Goal: Transaction & Acquisition: Obtain resource

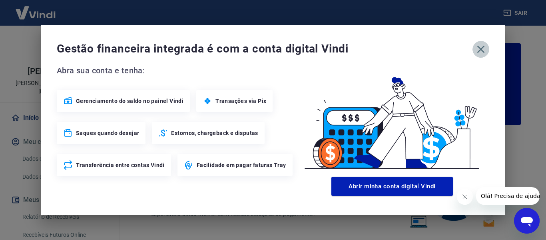
click at [482, 49] on icon "button" at bounding box center [481, 49] width 13 height 13
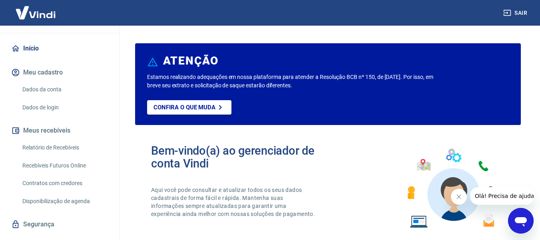
scroll to position [80, 0]
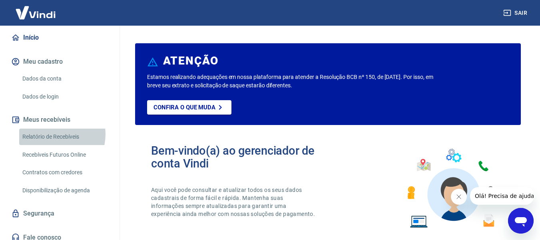
click at [53, 134] on link "Relatório de Recebíveis" at bounding box center [64, 136] width 91 height 16
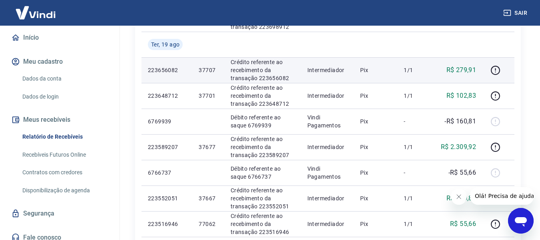
scroll to position [440, 0]
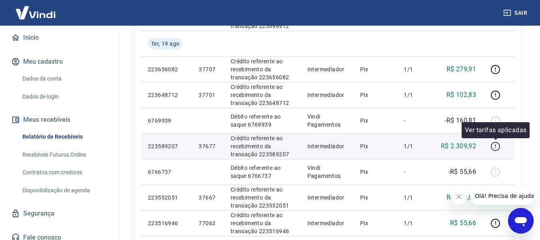
click at [495, 145] on icon "button" at bounding box center [496, 146] width 10 height 10
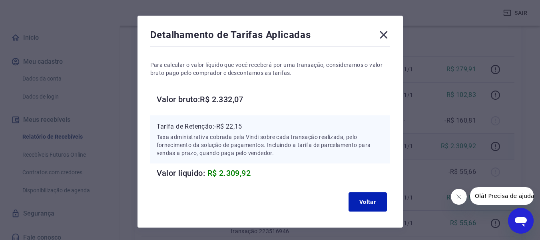
scroll to position [9, 0]
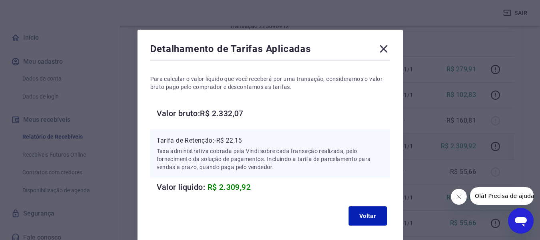
click at [123, 57] on div "Detalhamento de Tarifas Aplicadas Para calcular o valor líquido que você recebe…" at bounding box center [270, 120] width 540 height 240
click at [383, 48] on icon at bounding box center [384, 49] width 8 height 8
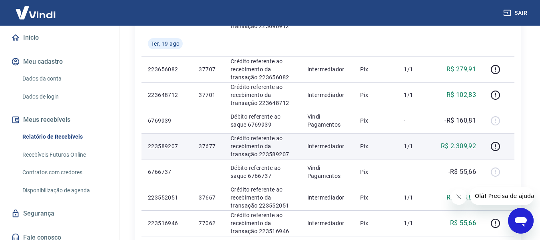
click at [130, 56] on div "Início / Meus Recebíveis / Relatório de Recebíveis Relatório de Recebíveis Saib…" at bounding box center [328, 11] width 405 height 850
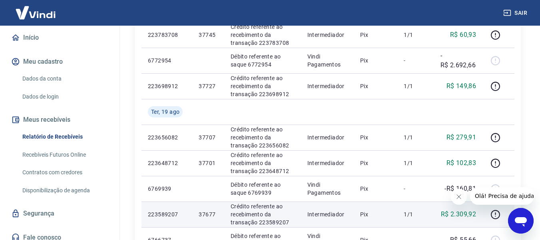
scroll to position [374, 0]
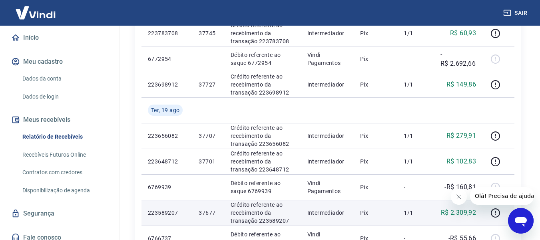
click at [127, 97] on div "Início / Meus Recebíveis / Relatório de Recebíveis Relatório de Recebíveis Saib…" at bounding box center [328, 77] width 405 height 850
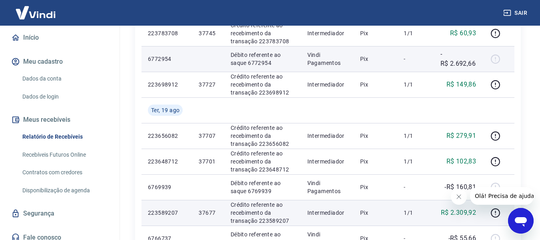
click at [497, 59] on div at bounding box center [498, 58] width 19 height 13
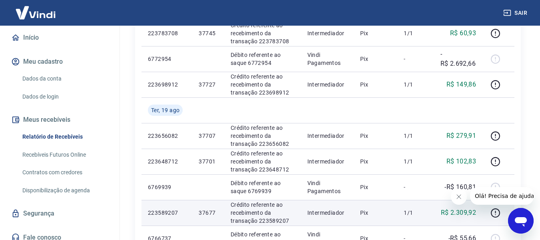
click at [527, 53] on div "Início / Meus Recebíveis / Relatório de Recebíveis Relatório de Recebíveis Saib…" at bounding box center [328, 77] width 405 height 850
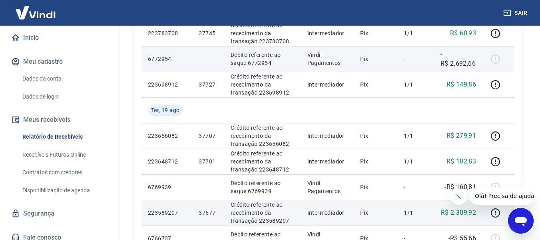
click at [232, 54] on p "Débito referente ao saque 6772954" at bounding box center [263, 59] width 64 height 16
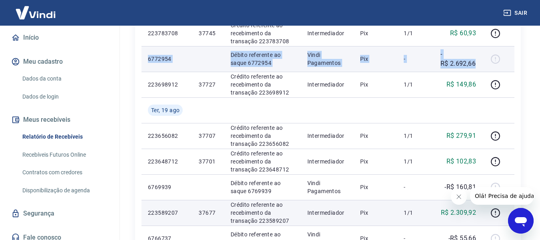
drag, startPoint x: 148, startPoint y: 58, endPoint x: 477, endPoint y: 65, distance: 328.8
click at [477, 65] on tr "6772954 Débito referente ao saque 6772954 Vindi Pagamentos Pix - -R$ 2.692,66" at bounding box center [328, 59] width 373 height 26
click at [146, 63] on td "6772954" at bounding box center [167, 59] width 51 height 26
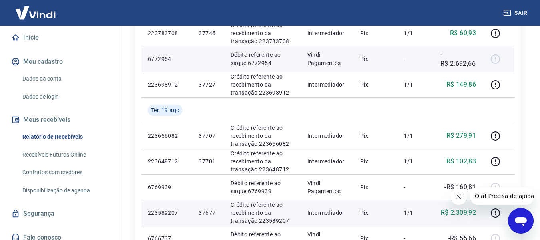
click at [154, 56] on p "6772954" at bounding box center [167, 59] width 38 height 8
copy p "6772954"
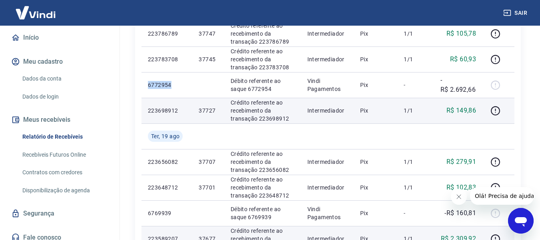
scroll to position [334, 0]
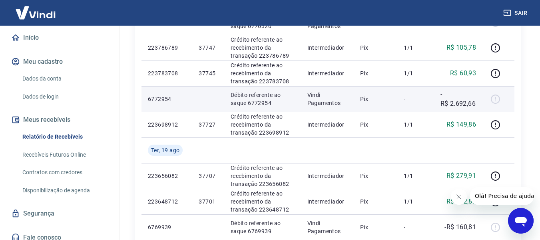
click at [246, 96] on p "Débito referente ao saque 6772954" at bounding box center [263, 99] width 64 height 16
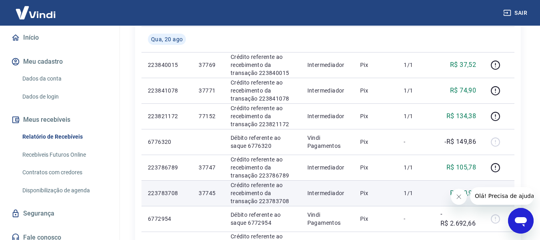
scroll to position [214, 0]
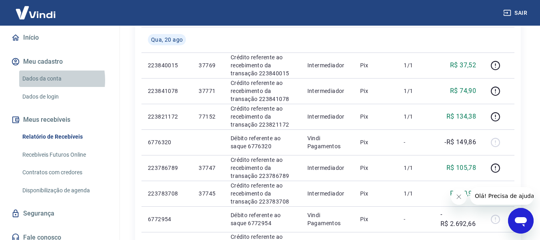
click at [38, 80] on link "Dados da conta" at bounding box center [64, 78] width 91 height 16
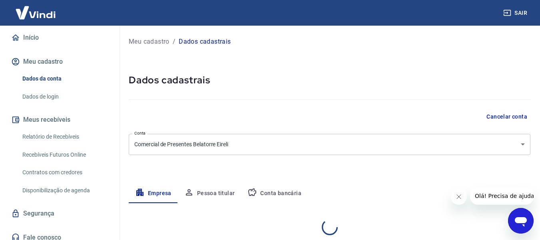
select select "SP"
select select "business"
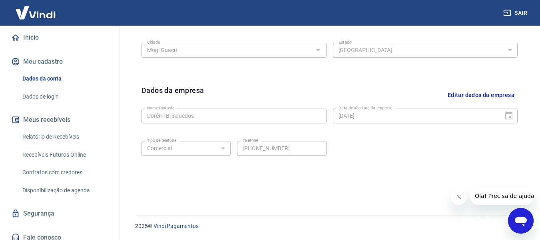
scroll to position [97, 0]
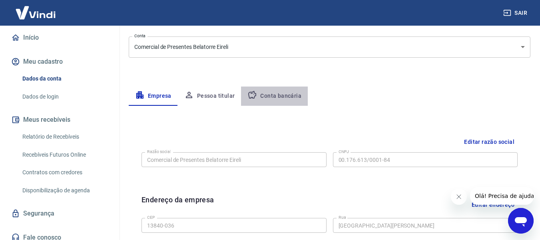
click at [280, 95] on button "Conta bancária" at bounding box center [274, 95] width 67 height 19
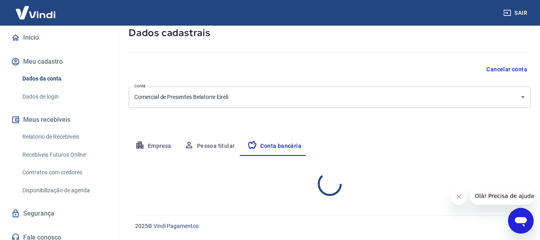
select select "1"
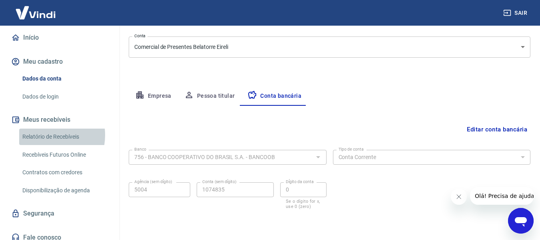
click at [44, 135] on link "Relatório de Recebíveis" at bounding box center [64, 136] width 91 height 16
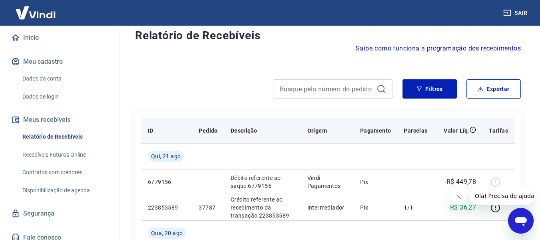
scroll to position [40, 0]
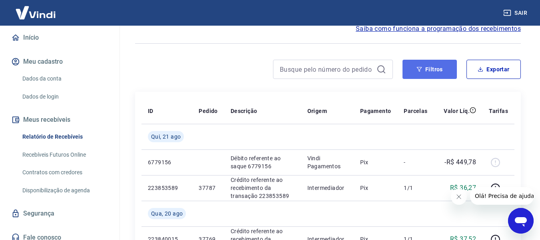
click at [434, 67] on button "Filtros" at bounding box center [430, 69] width 54 height 19
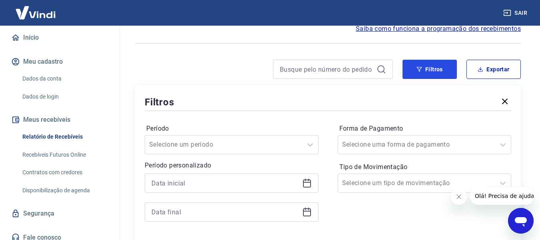
scroll to position [120, 0]
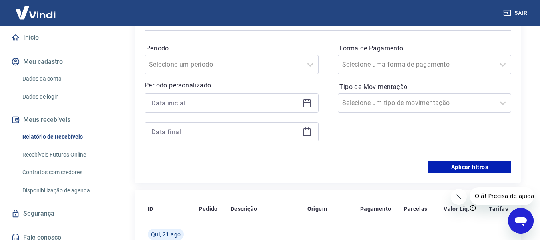
click at [309, 103] on icon at bounding box center [307, 103] width 10 height 10
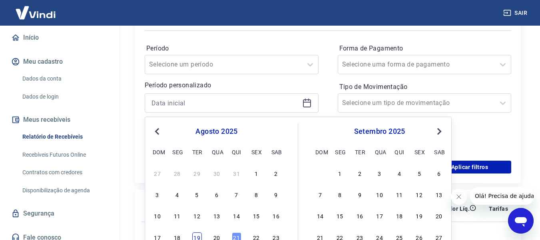
click at [196, 236] on div "19" at bounding box center [197, 237] width 10 height 10
type input "[DATE]"
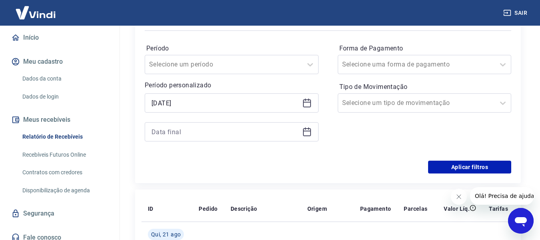
click at [308, 131] on icon at bounding box center [307, 130] width 8 height 1
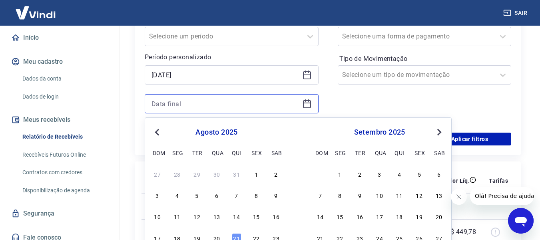
scroll to position [200, 0]
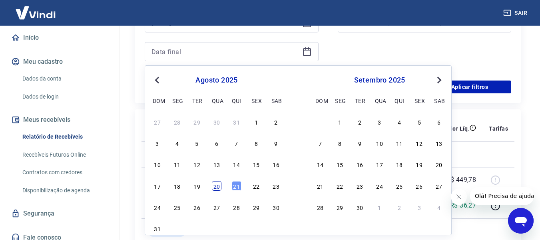
click at [217, 187] on div "20" at bounding box center [217, 186] width 10 height 10
type input "[DATE]"
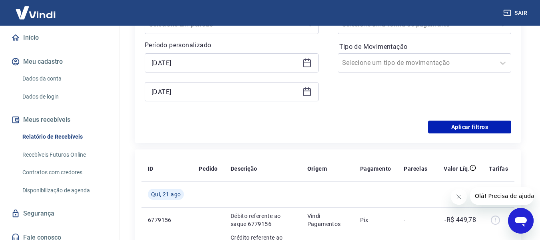
scroll to position [120, 0]
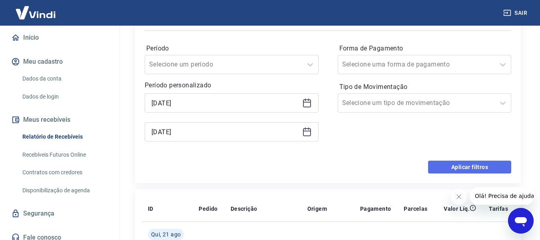
click at [462, 166] on button "Aplicar filtros" at bounding box center [469, 166] width 83 height 13
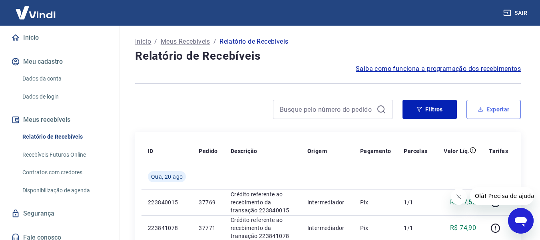
click at [497, 109] on button "Exportar" at bounding box center [494, 109] width 54 height 19
type input "[DATE]"
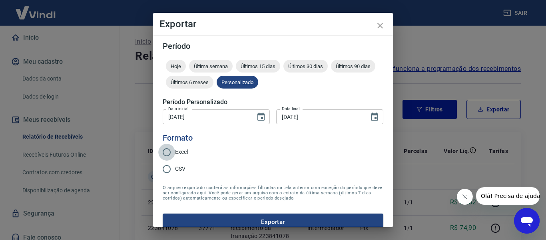
click at [168, 152] on input "Excel" at bounding box center [166, 152] width 17 height 17
radio input "true"
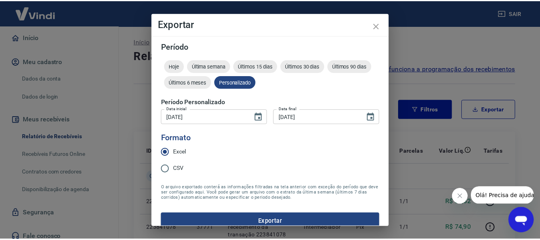
scroll to position [10, 0]
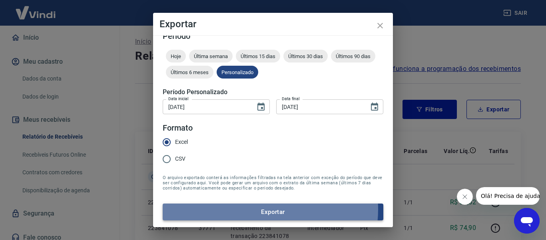
click at [268, 209] on button "Exportar" at bounding box center [273, 211] width 221 height 17
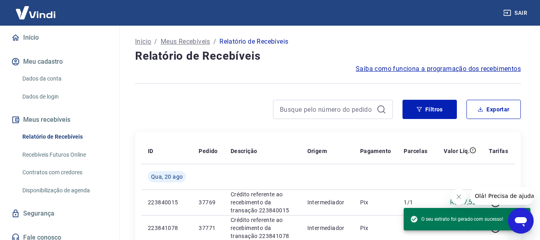
click at [518, 13] on button "Sair" at bounding box center [516, 13] width 29 height 15
